Goal: Transaction & Acquisition: Purchase product/service

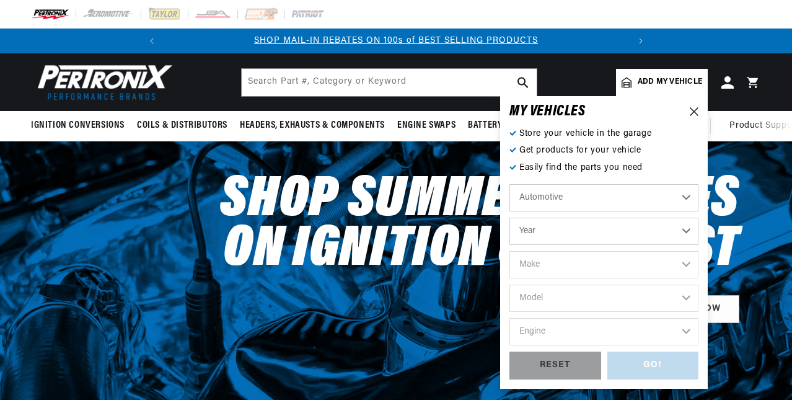
click at [606, 193] on select "Automotive Agricultural Industrial Marine Motorcycle" at bounding box center [604, 197] width 189 height 27
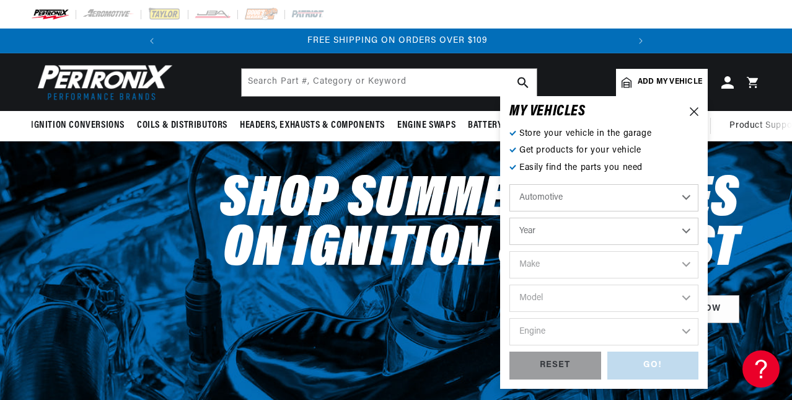
click at [559, 229] on select "Year 2022 2021 2020 2019 2018 2017 2016 2015 2014 2013 2012 2011 2010 2009 2008…" at bounding box center [604, 231] width 189 height 27
select select "1969"
click at [510, 218] on select "Year 2022 2021 2020 2019 2018 2017 2016 2015 2014 2013 2012 2011 2010 2009 2008…" at bounding box center [604, 231] width 189 height 27
select select "1969"
click at [559, 267] on select "Make Alfa Romeo American Motors Aston Martin Austin Austin Healey Avanti BMW Bu…" at bounding box center [604, 264] width 189 height 27
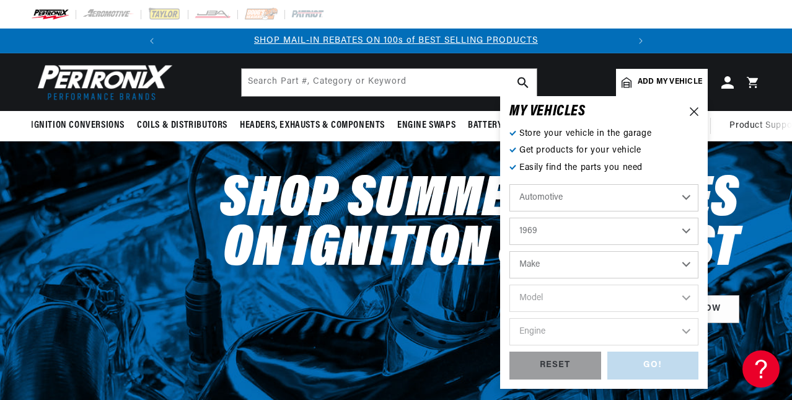
click at [559, 267] on select "Make Alfa Romeo American Motors Aston Martin Austin Austin Healey Avanti BMW Bu…" at bounding box center [604, 264] width 189 height 27
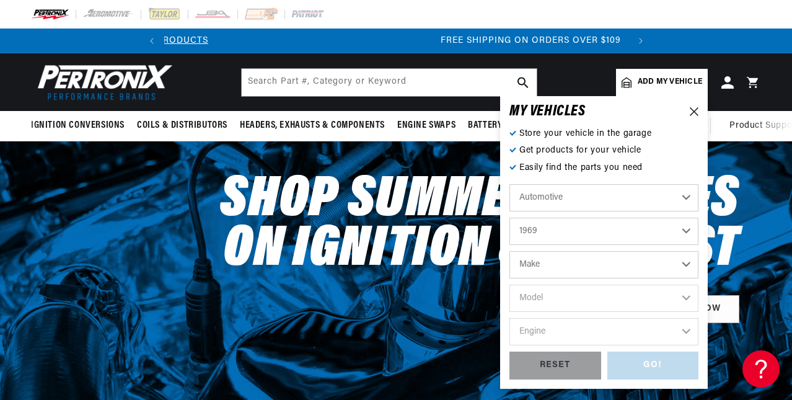
click at [559, 267] on select "Make Alfa Romeo American Motors Aston Martin Austin Austin Healey Avanti BMW Bu…" at bounding box center [604, 264] width 189 height 27
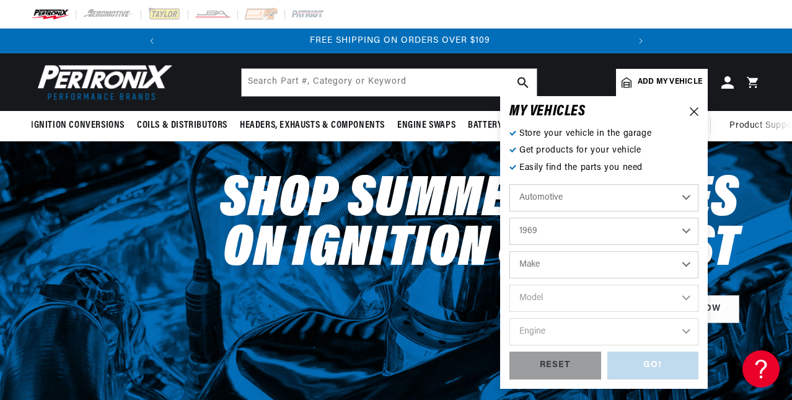
scroll to position [0, 463]
select select "Ford"
click at [510, 251] on select "Make Alfa Romeo American Motors Aston Martin Austin Austin Healey Avanti BMW Bu…" at bounding box center [604, 264] width 189 height 27
select select "Ford"
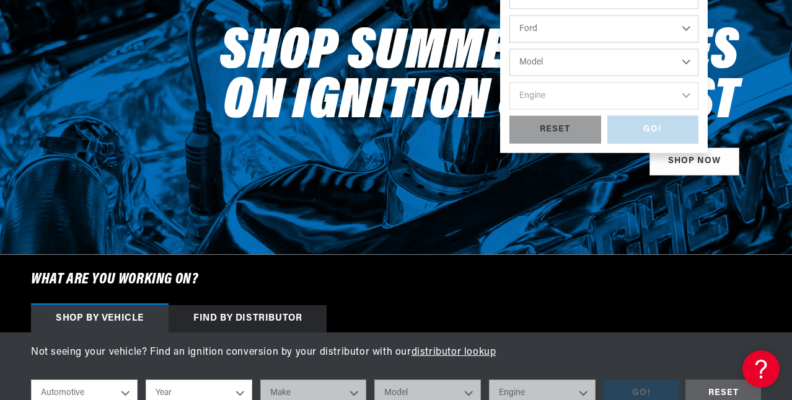
scroll to position [186, 0]
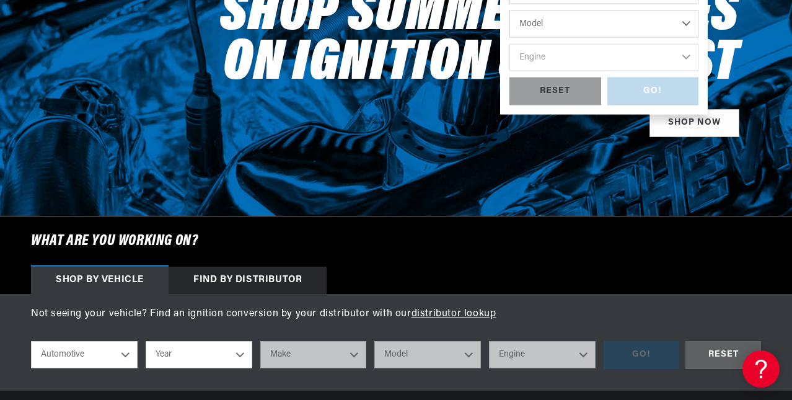
click at [544, 22] on select "Model Bronco Country Sedan Country Squire Custom Custom 500 E-100 Econoline E-2…" at bounding box center [604, 24] width 189 height 27
select select "Mustang"
click at [510, 11] on select "Model Bronco Country Sedan Country Squire Custom Custom 500 E-100 Econoline E-2…" at bounding box center [604, 24] width 189 height 27
select select "Mustang"
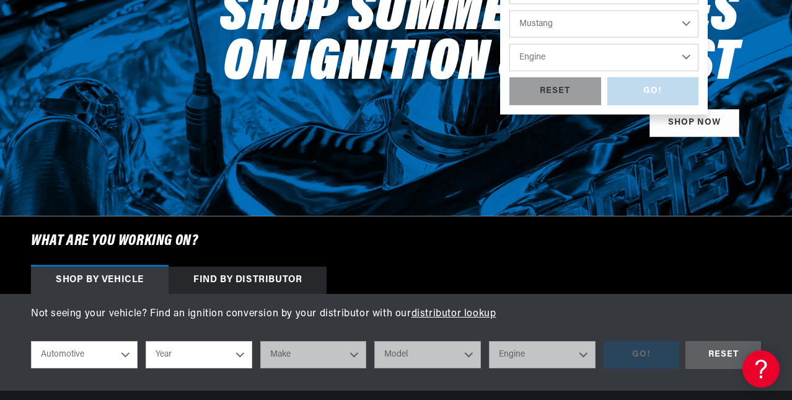
click at [654, 84] on div "GO! RESET" at bounding box center [604, 91] width 189 height 28
click at [679, 125] on link "SHOP NOW" at bounding box center [695, 123] width 90 height 28
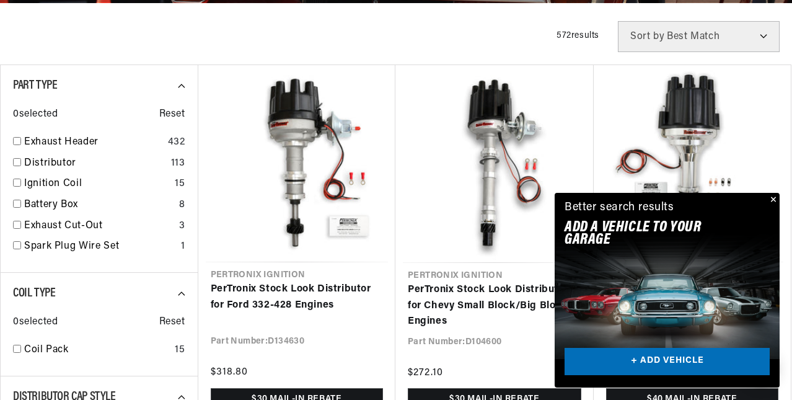
click at [772, 198] on button "Close" at bounding box center [772, 200] width 15 height 15
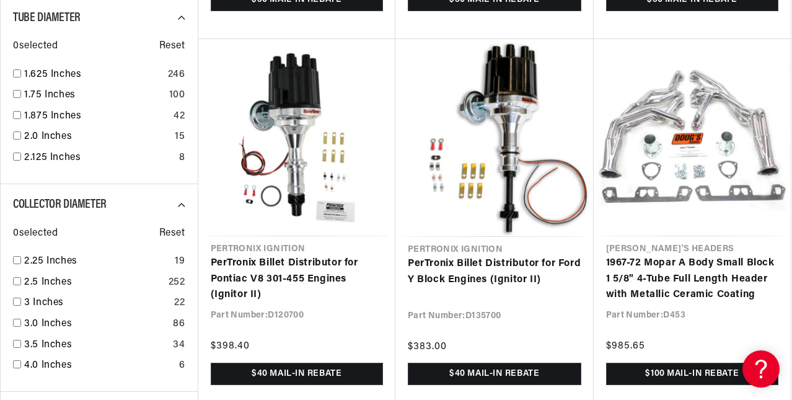
scroll to position [1488, 0]
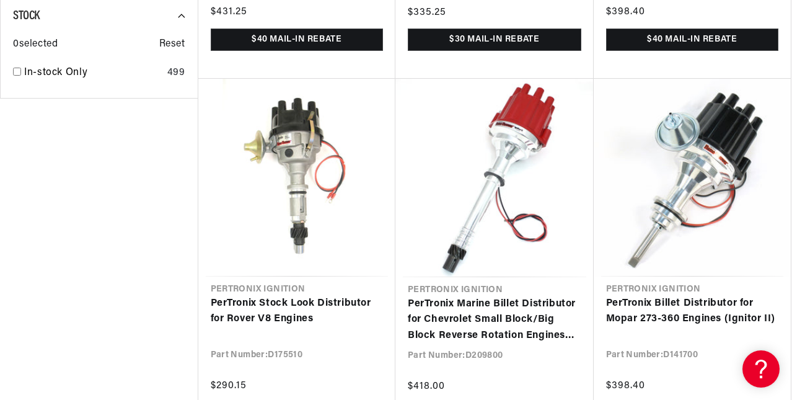
scroll to position [2991, 0]
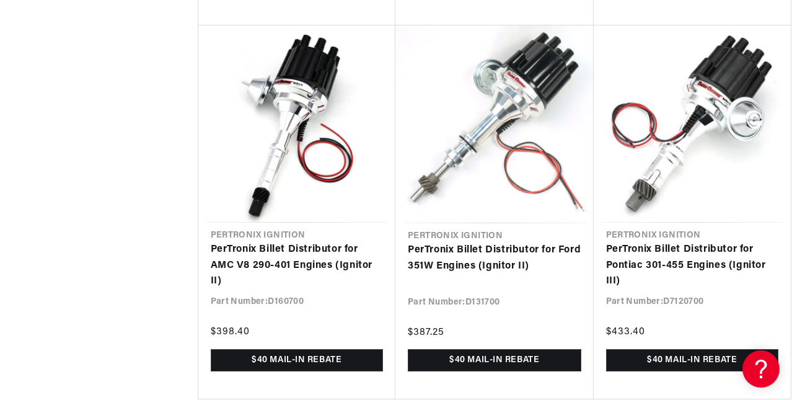
scroll to position [4526, 0]
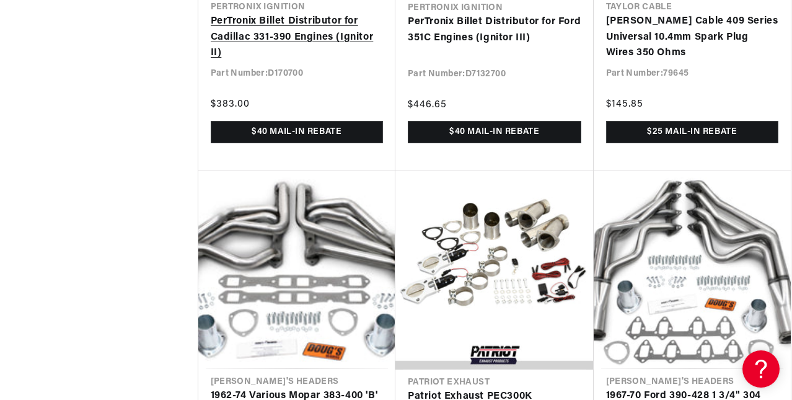
scroll to position [5890, 0]
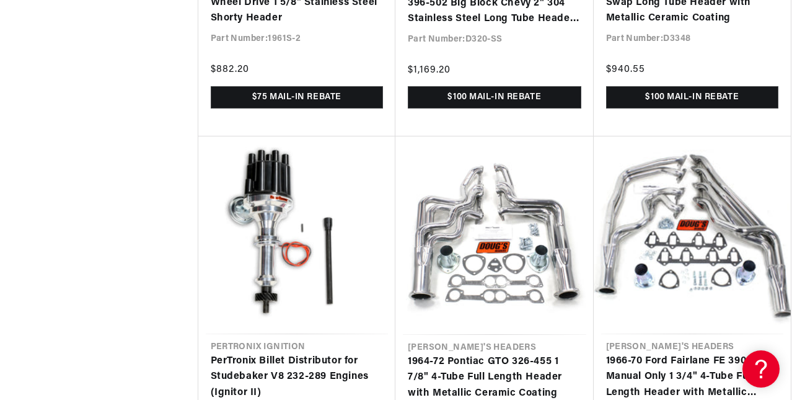
scroll to position [7068, 0]
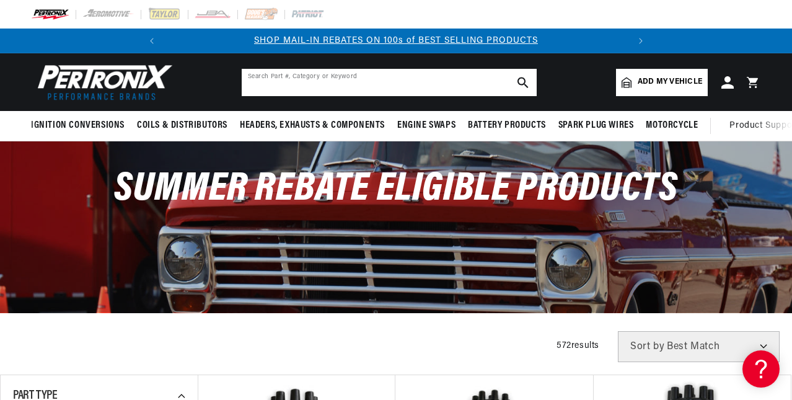
click at [433, 81] on input "text" at bounding box center [389, 82] width 295 height 27
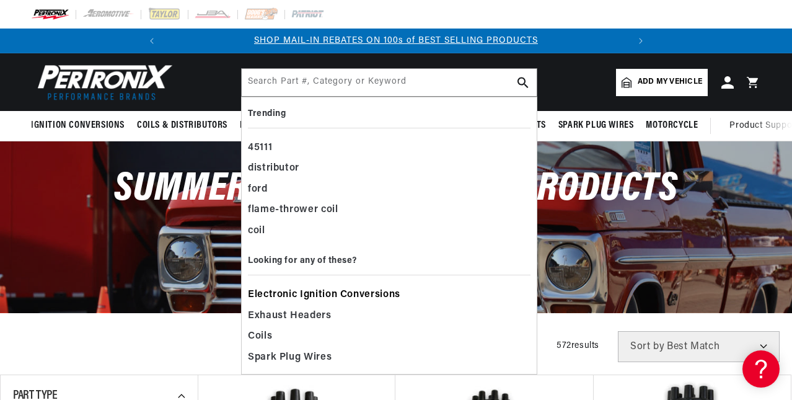
click at [312, 294] on span "Electronic Ignition Conversions" at bounding box center [324, 294] width 153 height 17
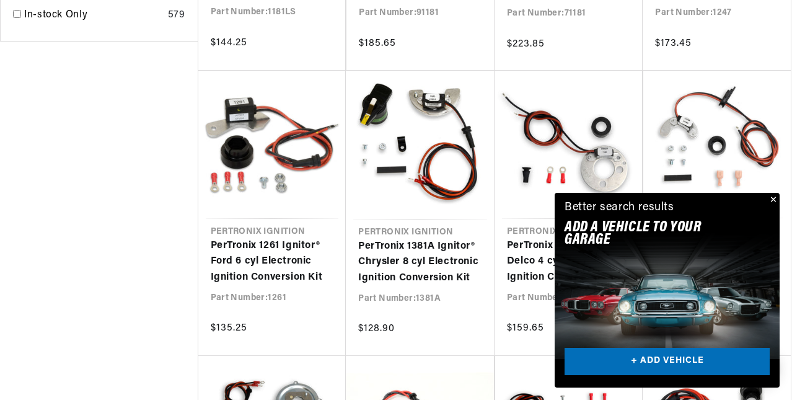
scroll to position [0, 463]
